Goal: Book appointment/travel/reservation

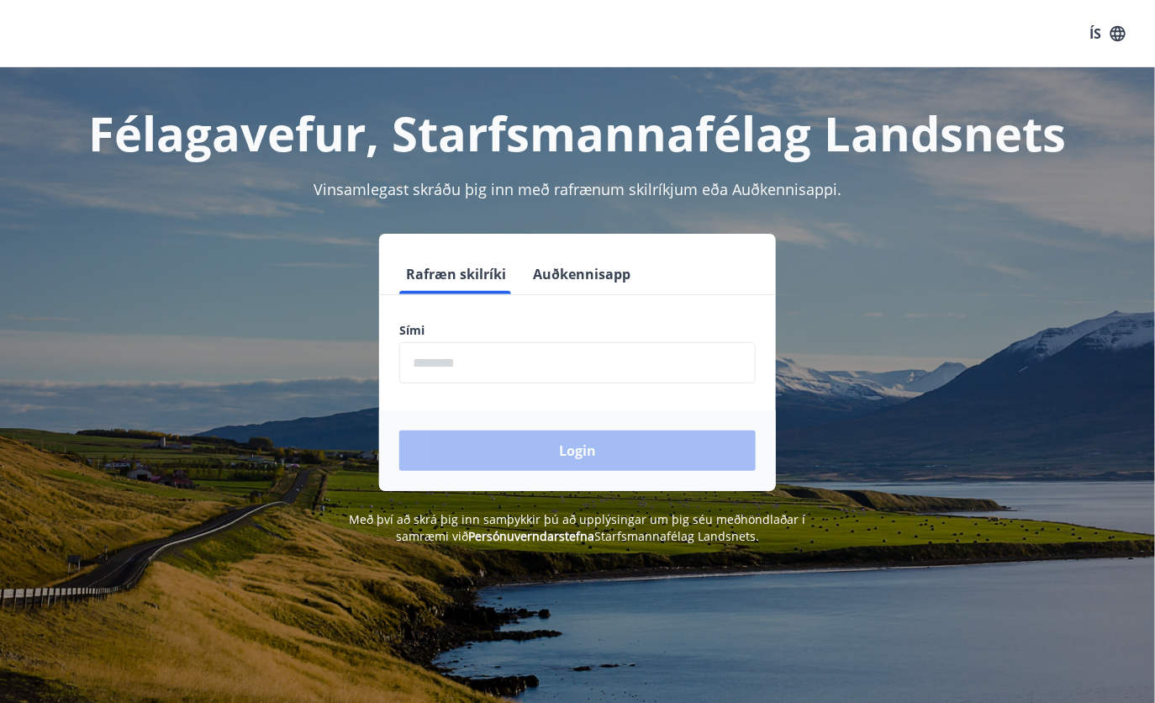
click at [450, 375] on input "phone" at bounding box center [577, 362] width 356 height 41
type input "********"
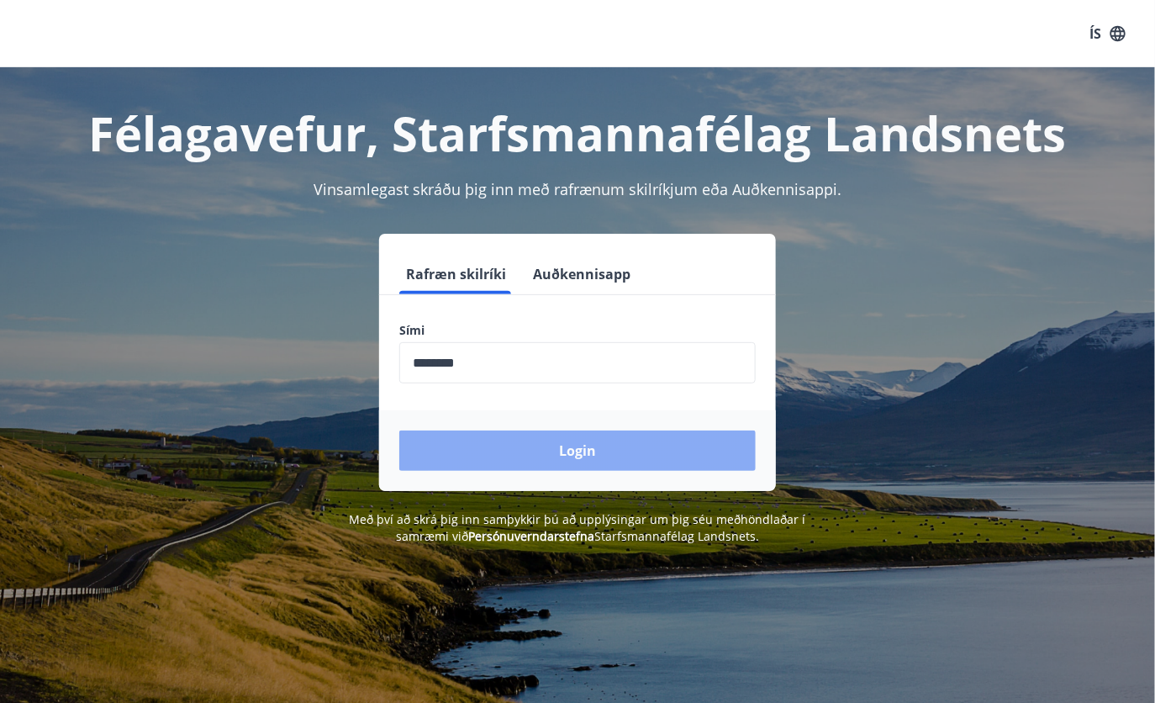
click at [547, 440] on button "Login" at bounding box center [577, 450] width 356 height 40
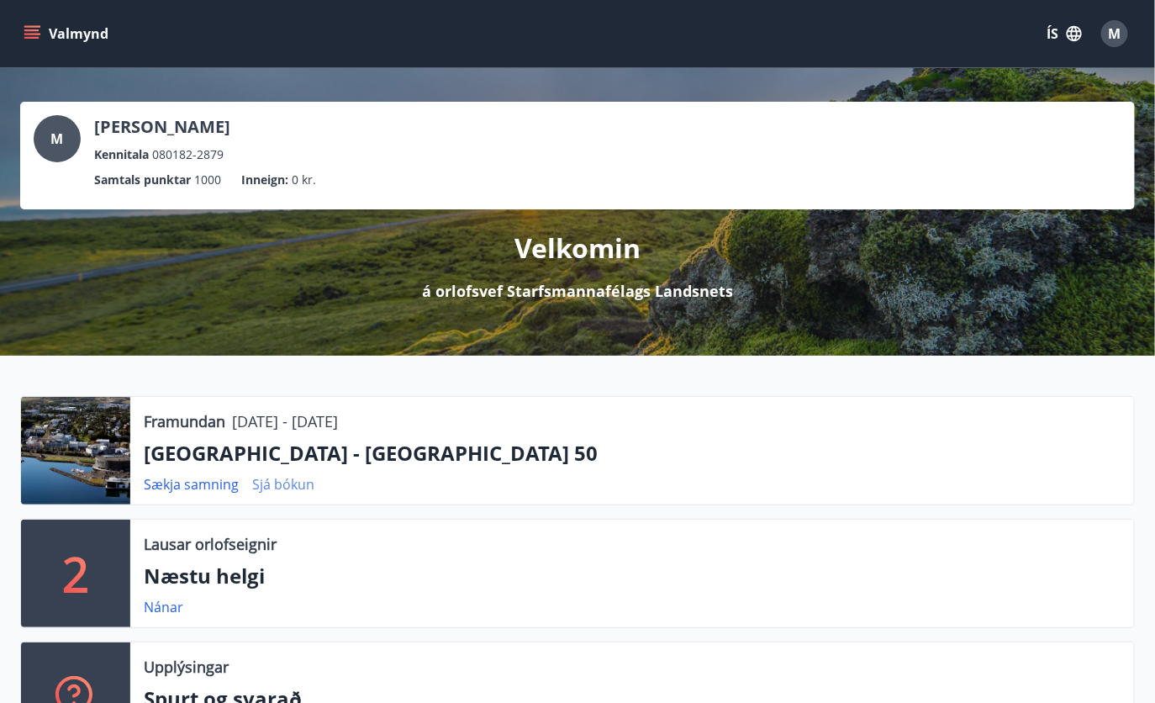
click at [284, 487] on link "Sjá bókun" at bounding box center [283, 484] width 62 height 18
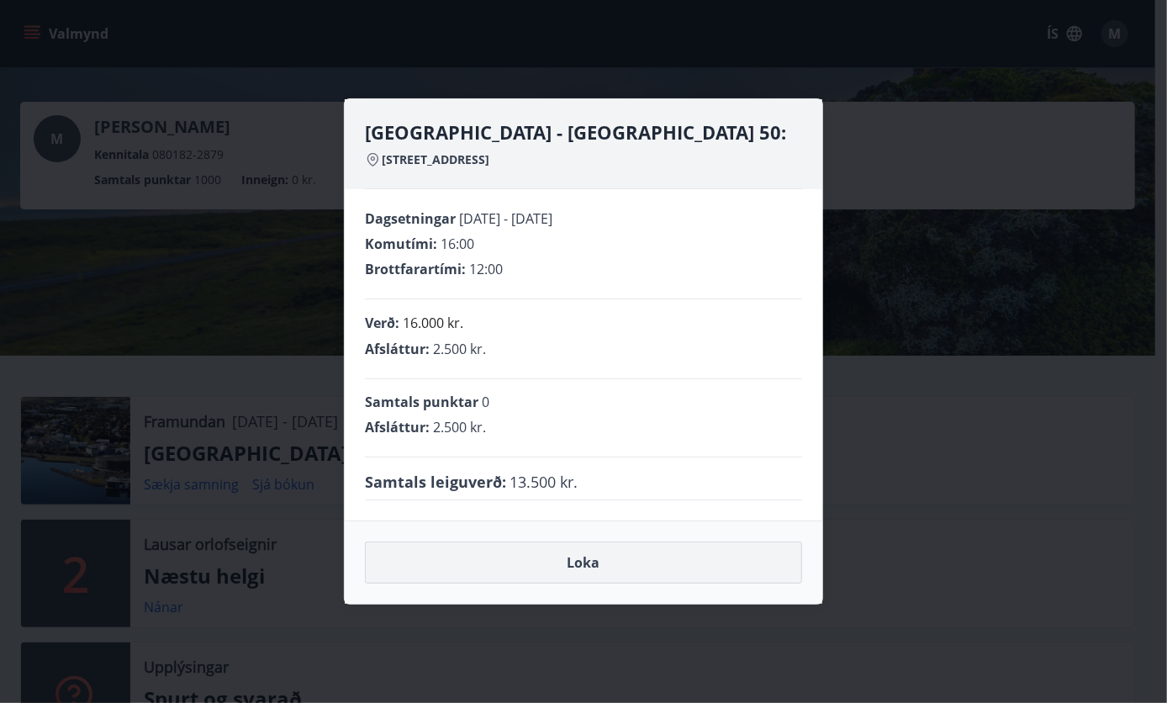
click at [600, 557] on button "Loka" at bounding box center [583, 562] width 437 height 42
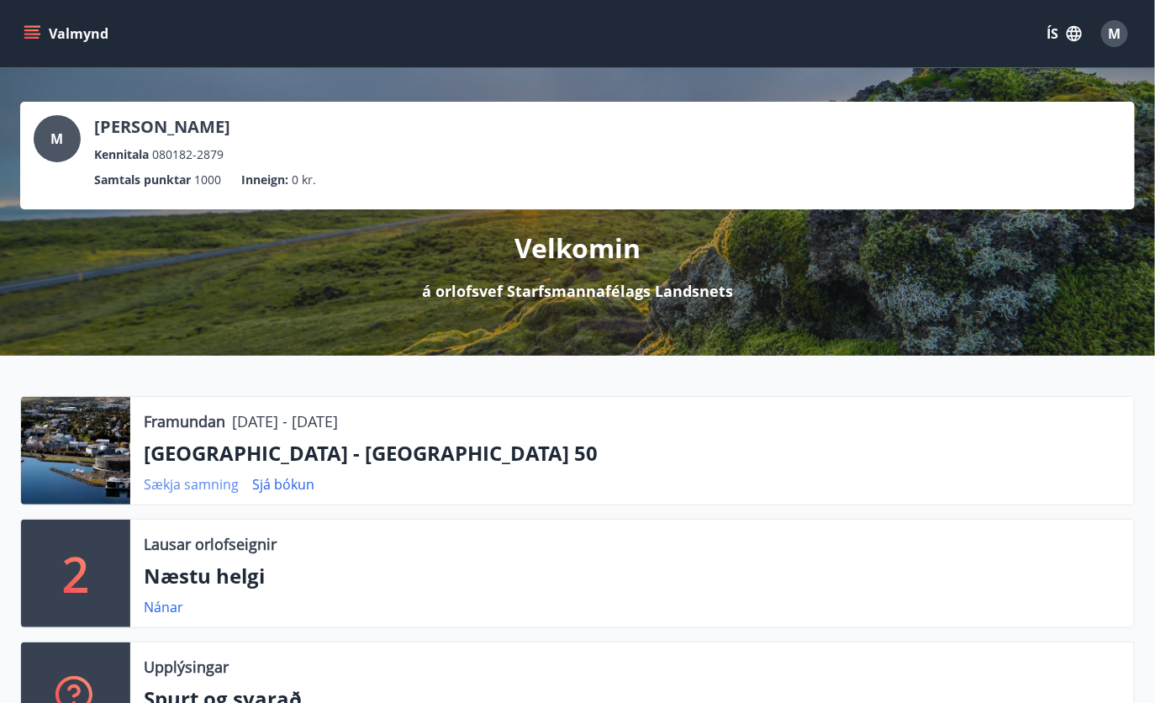
click at [166, 487] on link "Sækja samning" at bounding box center [191, 484] width 95 height 18
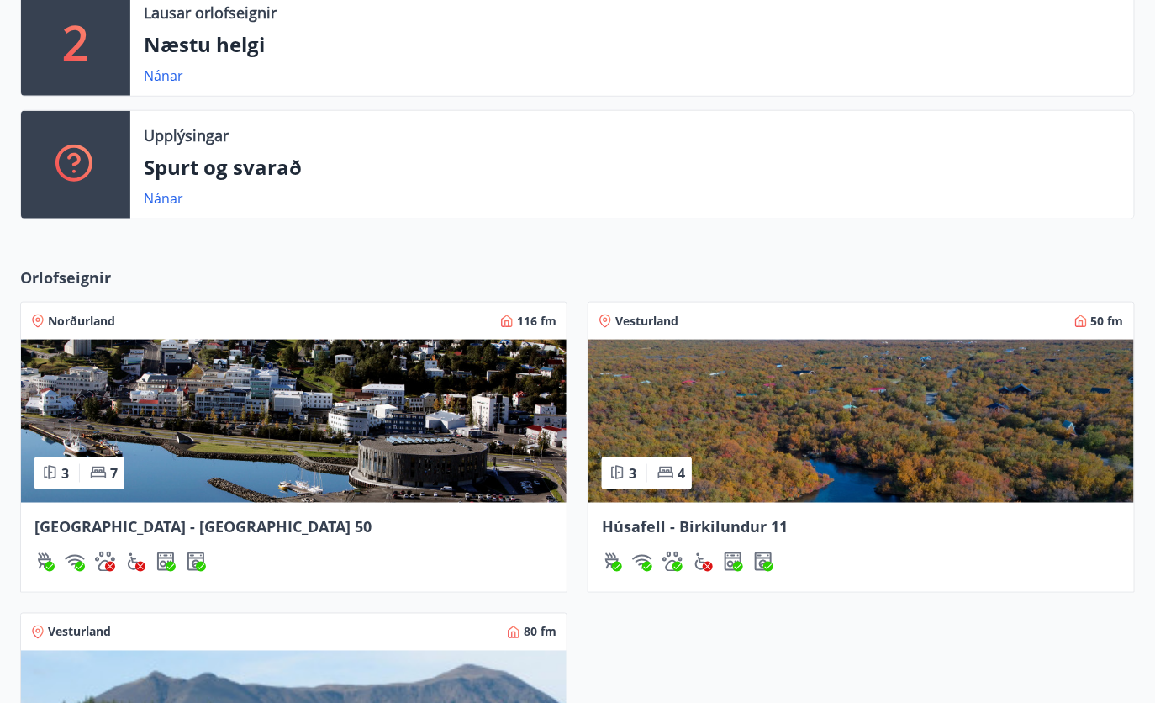
scroll to position [535, 0]
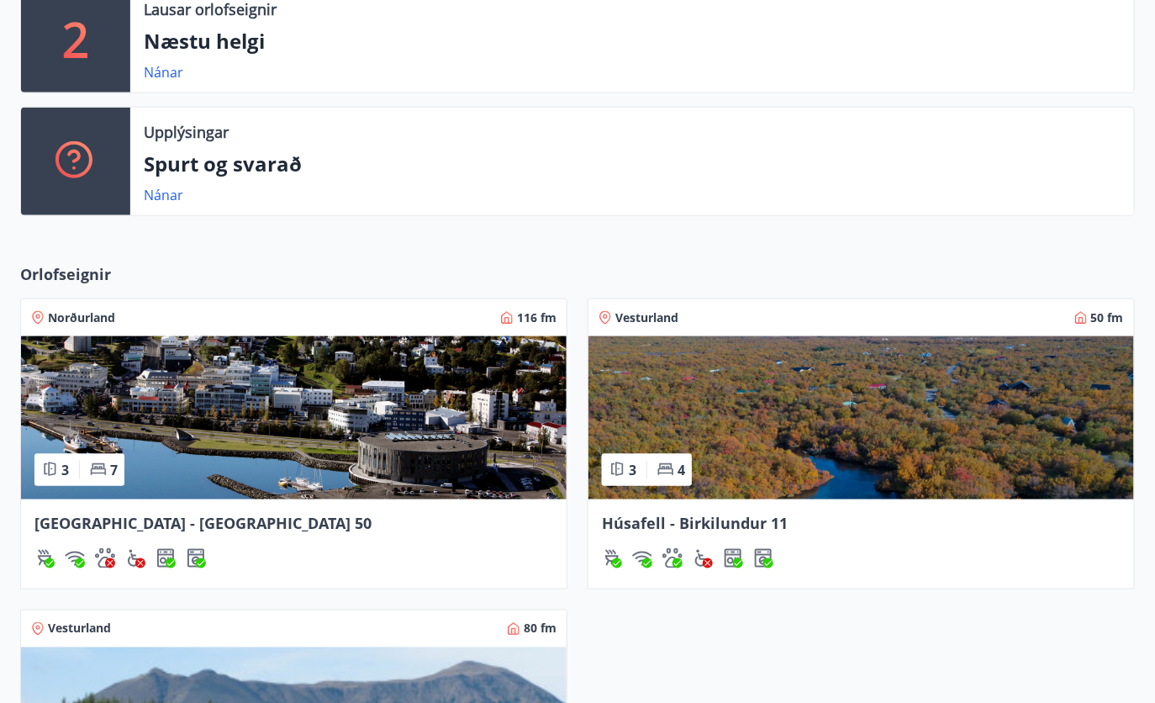
click at [192, 433] on img at bounding box center [294, 417] width 546 height 163
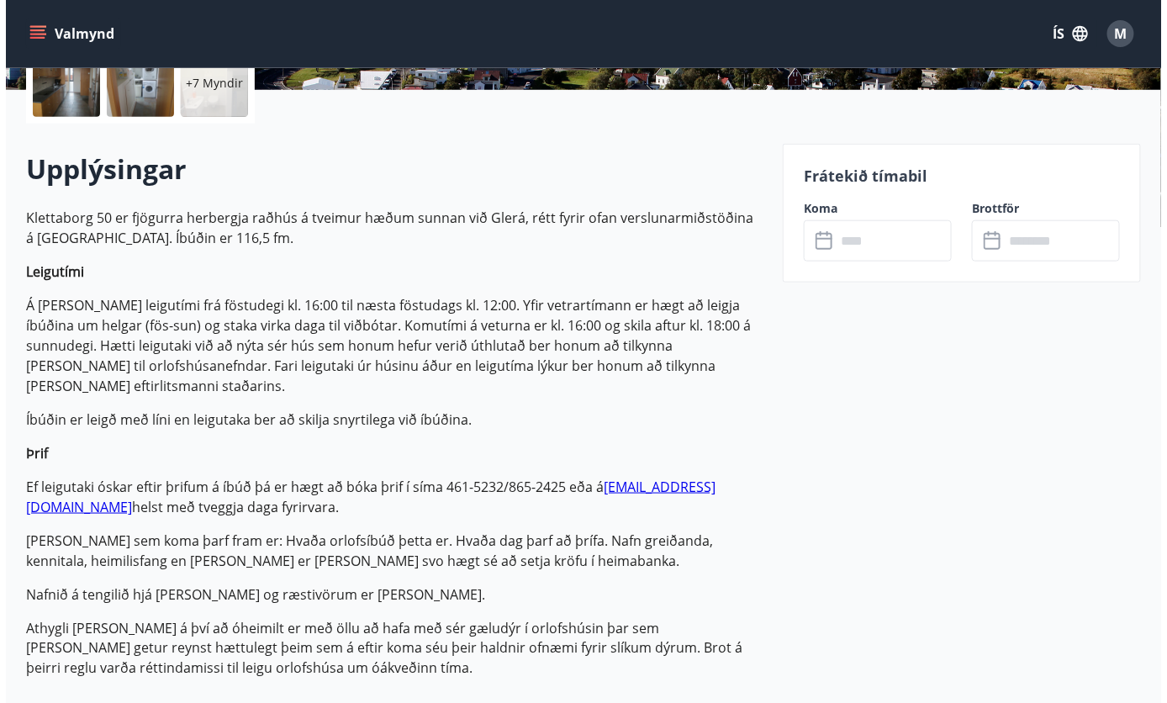
scroll to position [382, 0]
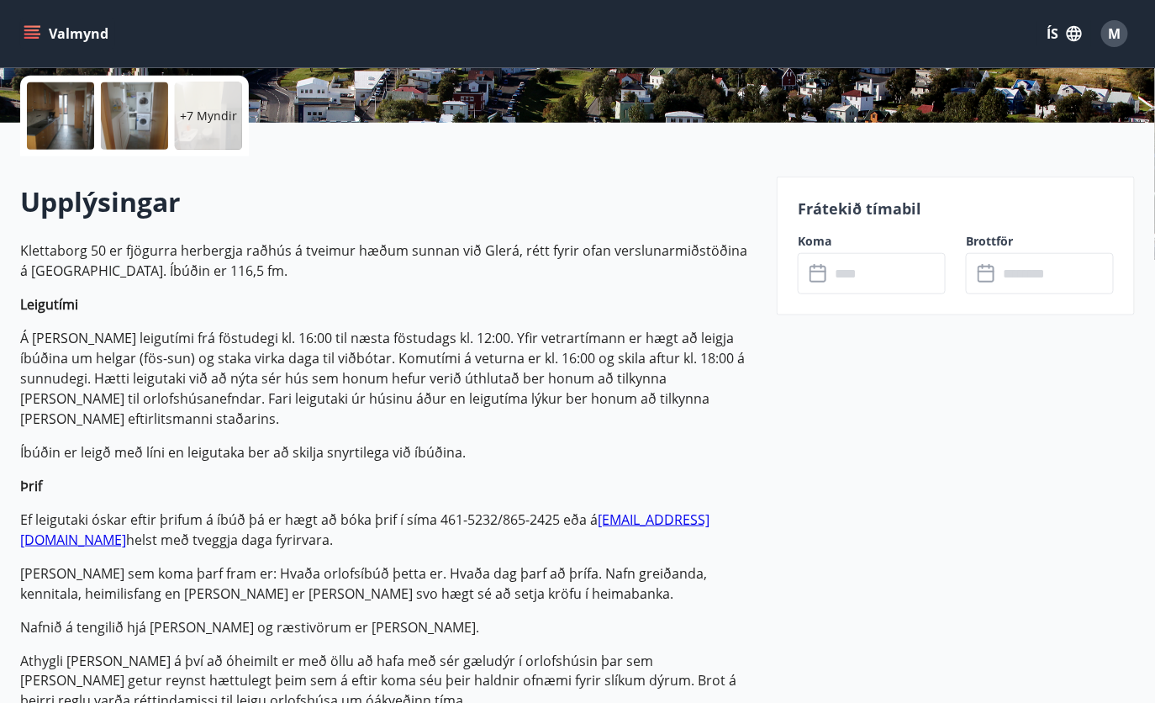
click at [849, 272] on input "text" at bounding box center [888, 273] width 116 height 41
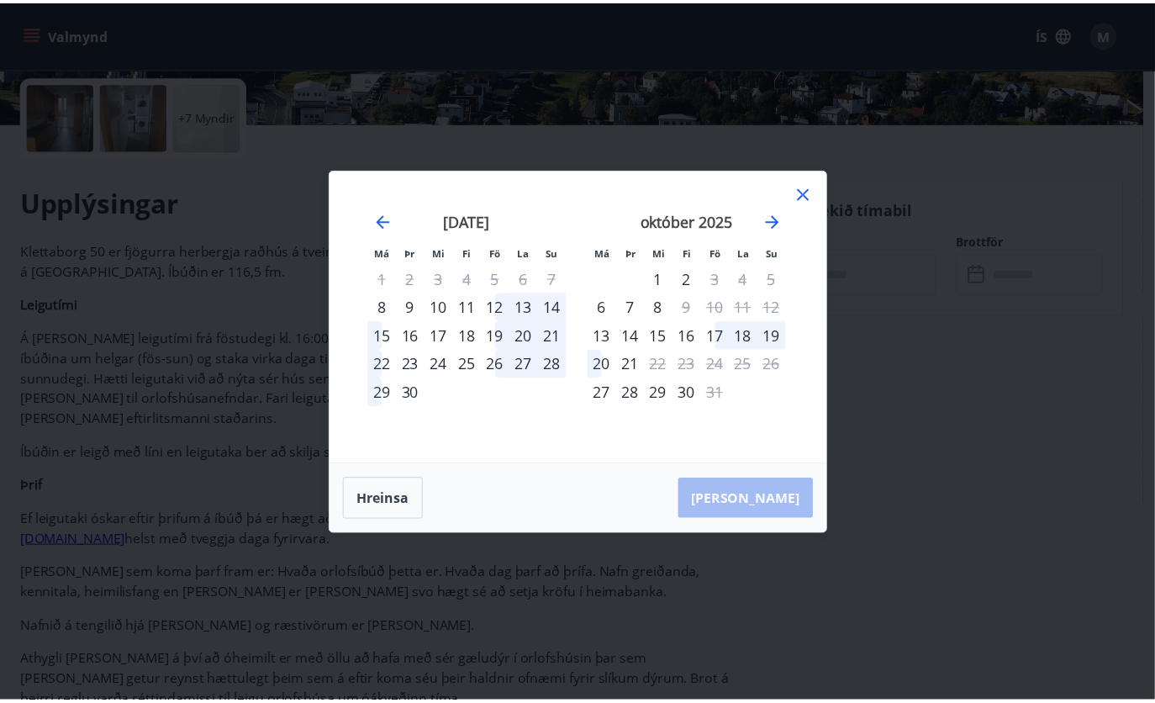
scroll to position [382, 0]
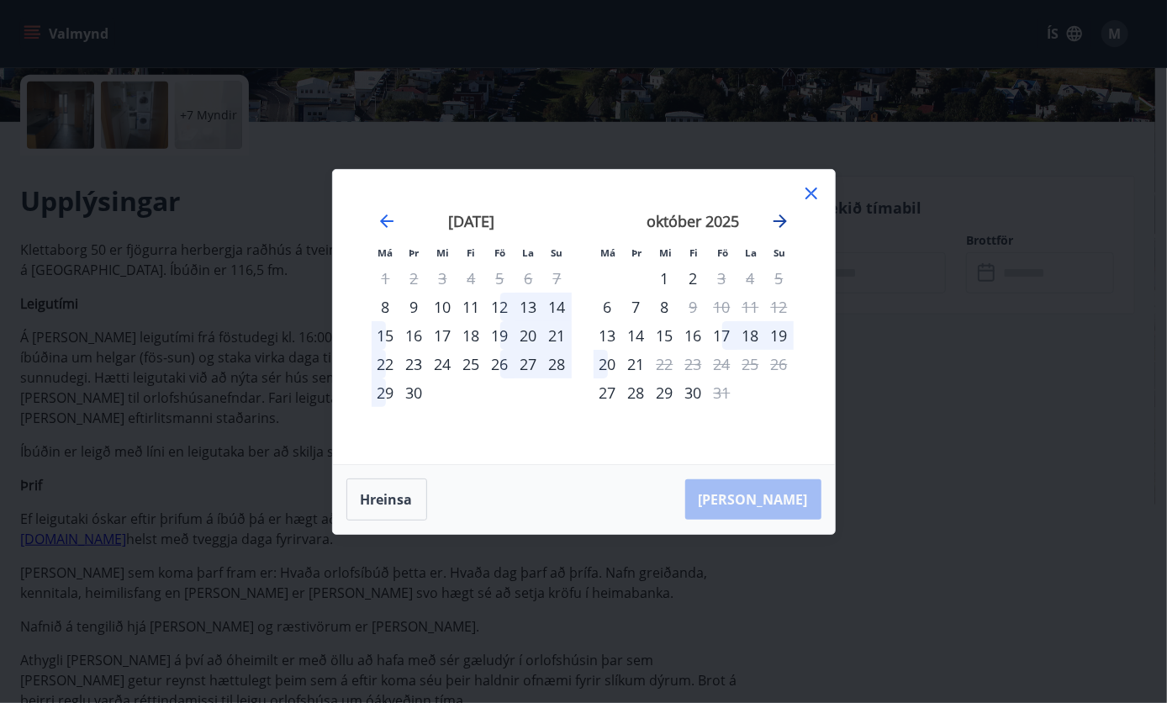
click at [772, 229] on icon "Move forward to switch to the next month." at bounding box center [780, 221] width 20 height 20
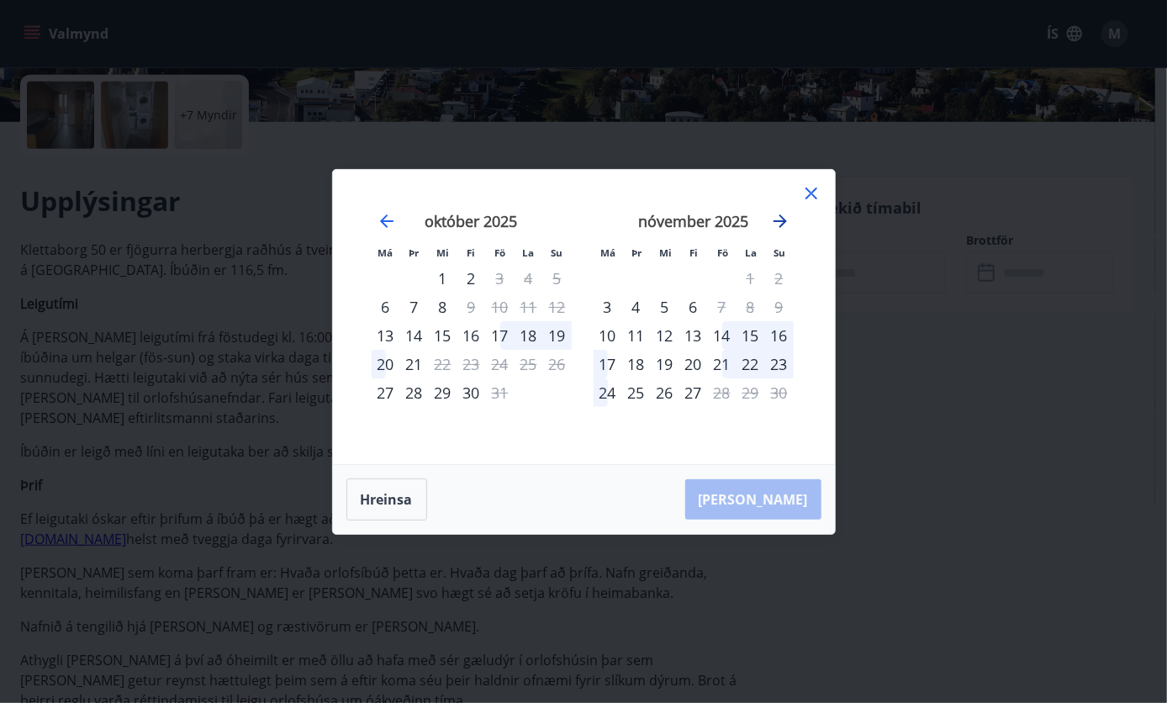
click at [778, 226] on icon "Move forward to switch to the next month." at bounding box center [780, 221] width 20 height 20
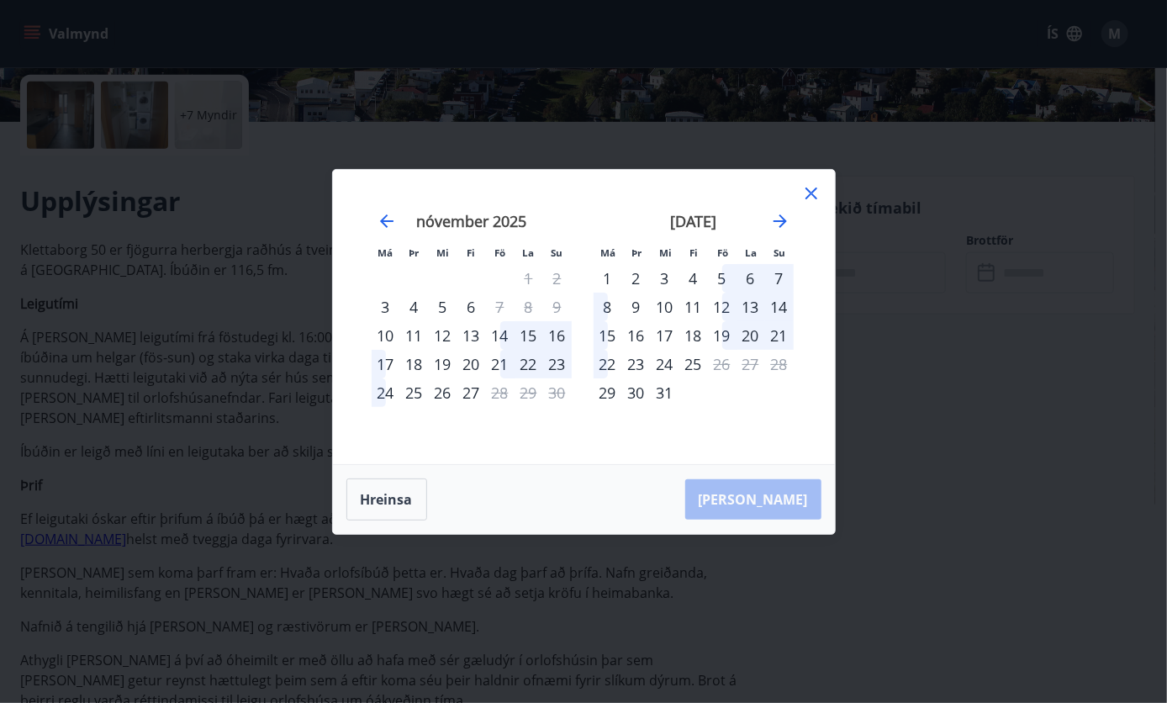
click at [815, 191] on icon at bounding box center [811, 193] width 20 height 20
